Goal: Find specific page/section: Find specific page/section

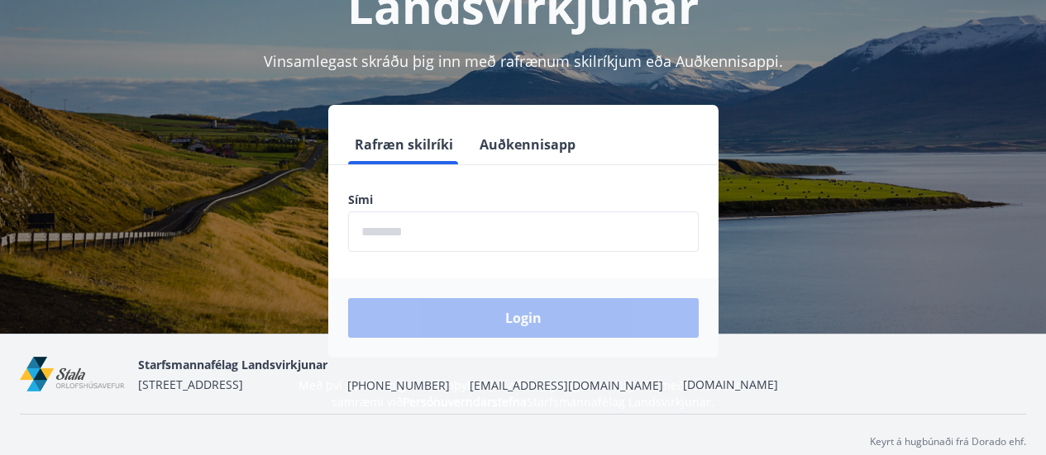
scroll to position [189, 0]
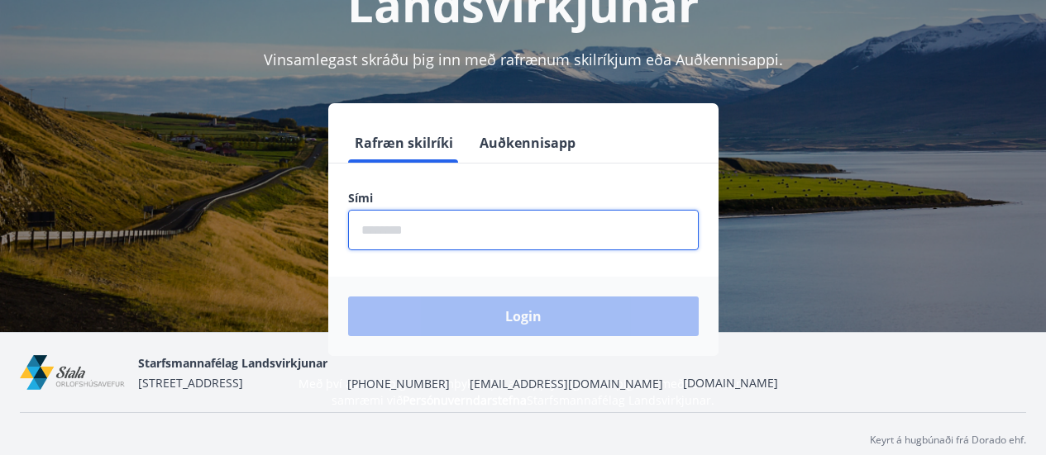
click at [524, 215] on input "phone" at bounding box center [523, 230] width 351 height 41
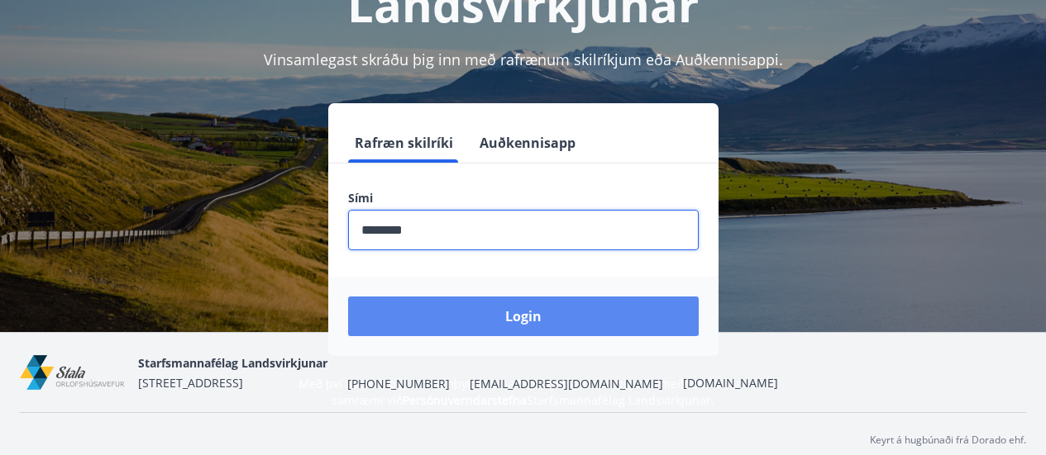
type input "********"
click at [498, 326] on button "Login" at bounding box center [523, 317] width 351 height 40
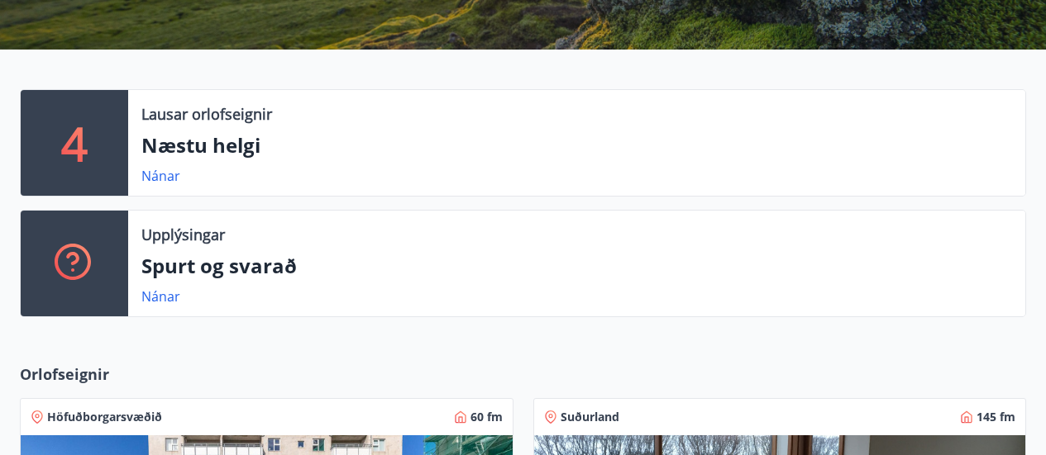
scroll to position [301, 0]
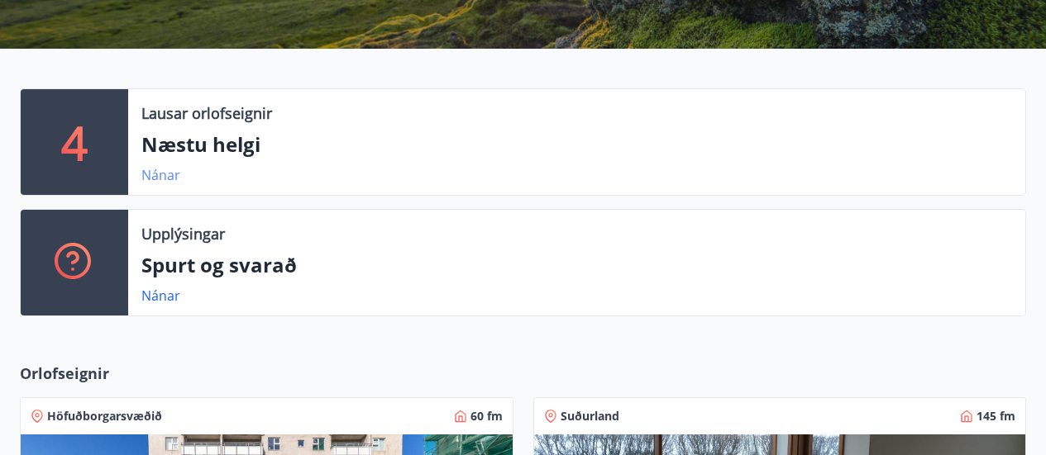
click at [148, 174] on link "Nánar" at bounding box center [160, 175] width 39 height 18
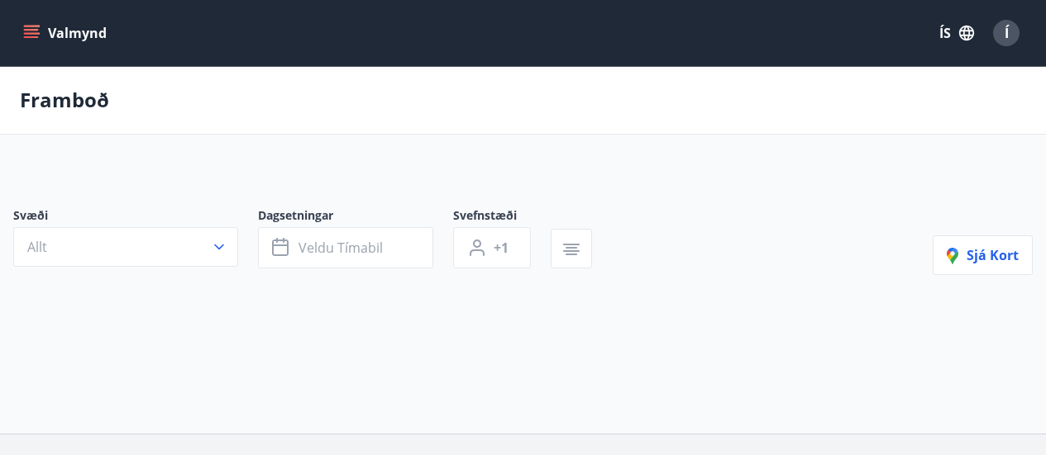
type input "*"
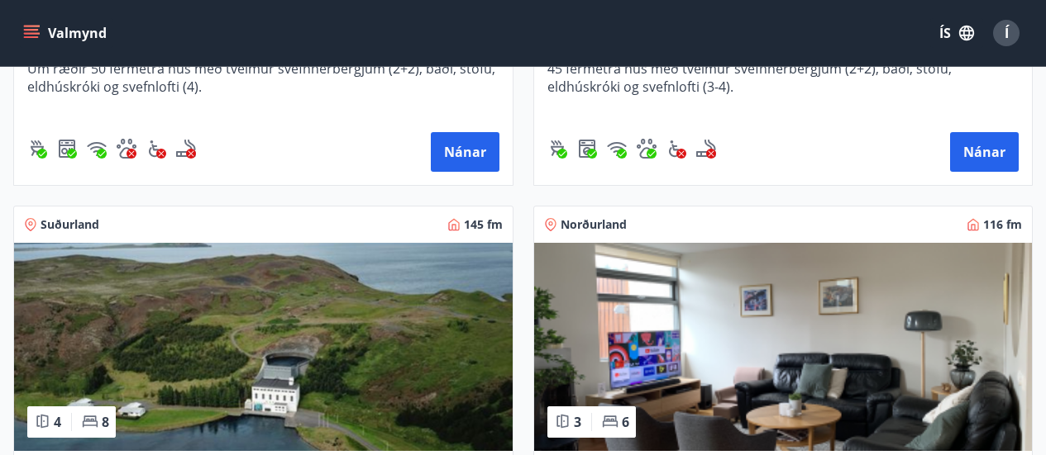
scroll to position [649, 0]
